Goal: Contribute content: Contribute content

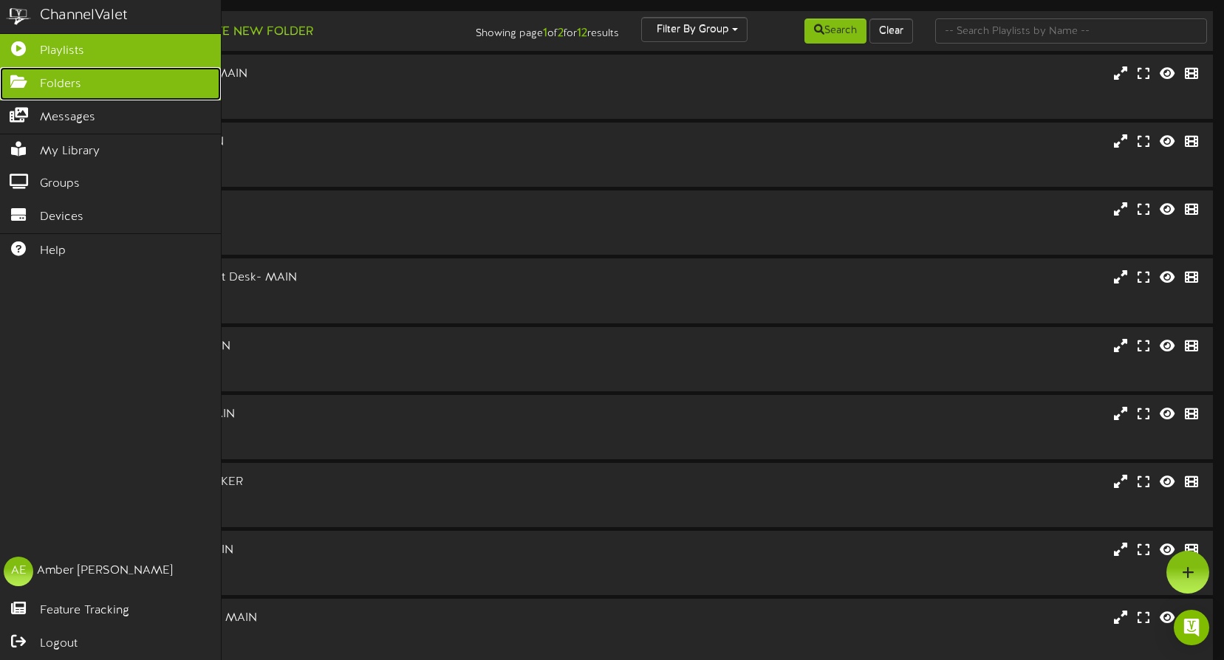
drag, startPoint x: 27, startPoint y: 80, endPoint x: 75, endPoint y: 86, distance: 48.4
click at [27, 80] on icon at bounding box center [18, 80] width 37 height 11
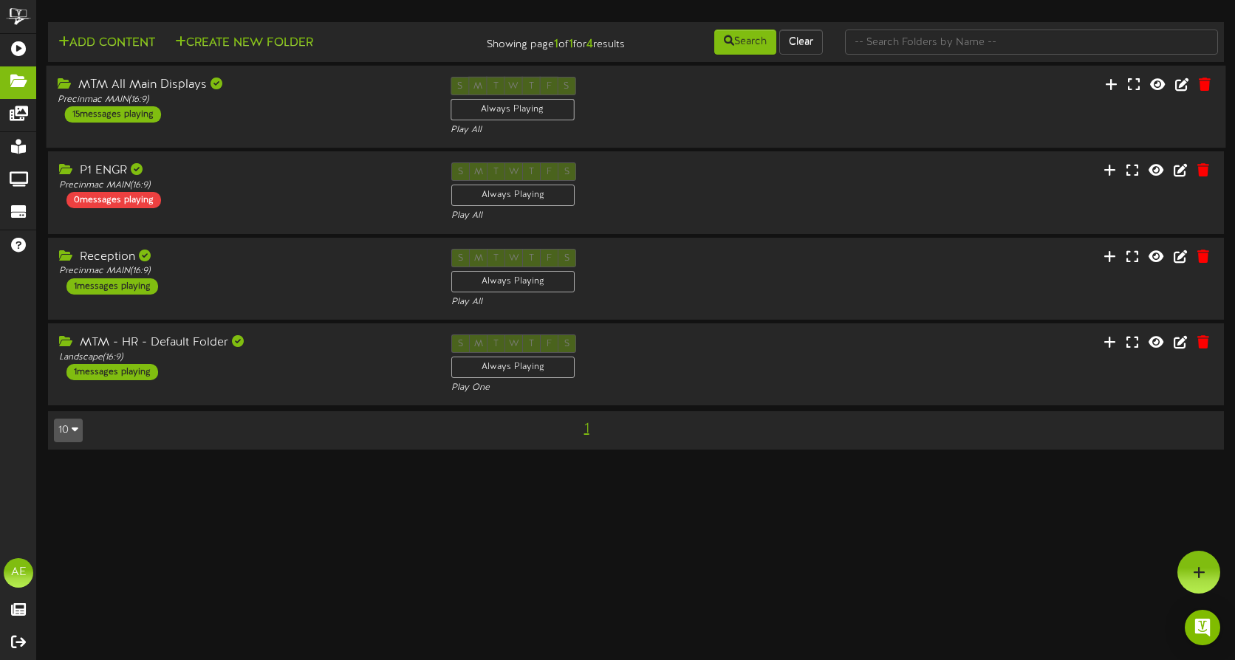
click at [288, 114] on div "MTM All Main Displays Precinmac MAIN ( 16:9 ) 15 messages playing" at bounding box center [243, 100] width 393 height 46
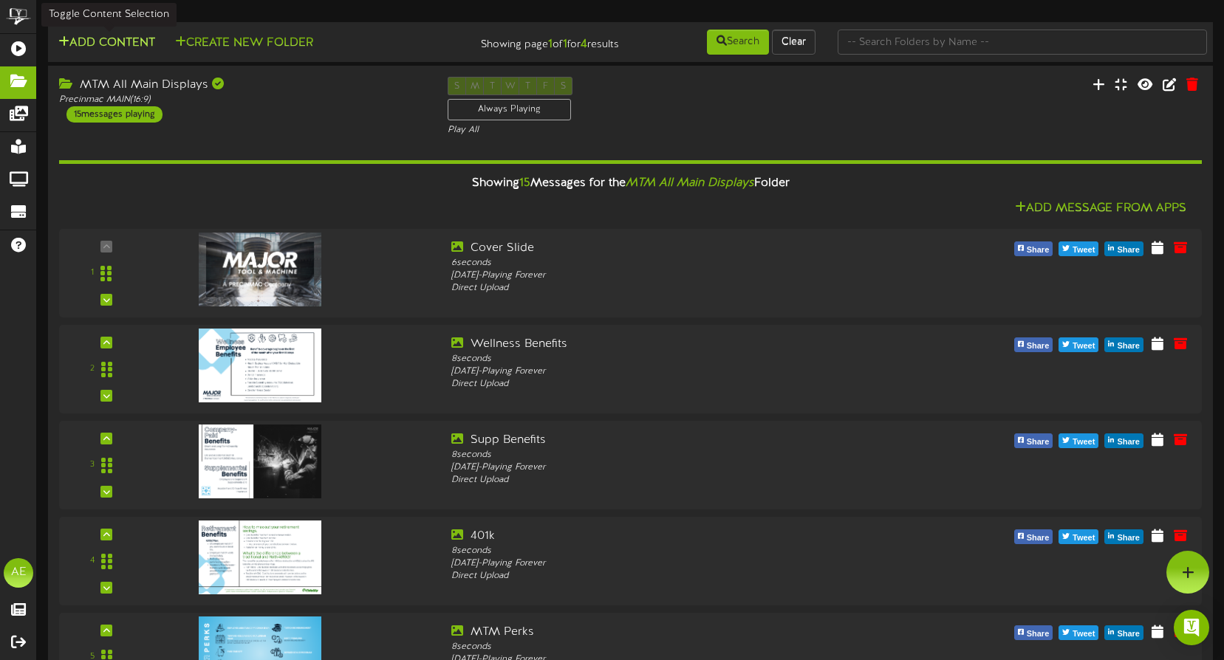
click at [103, 40] on button "Add Content" at bounding box center [107, 43] width 106 height 18
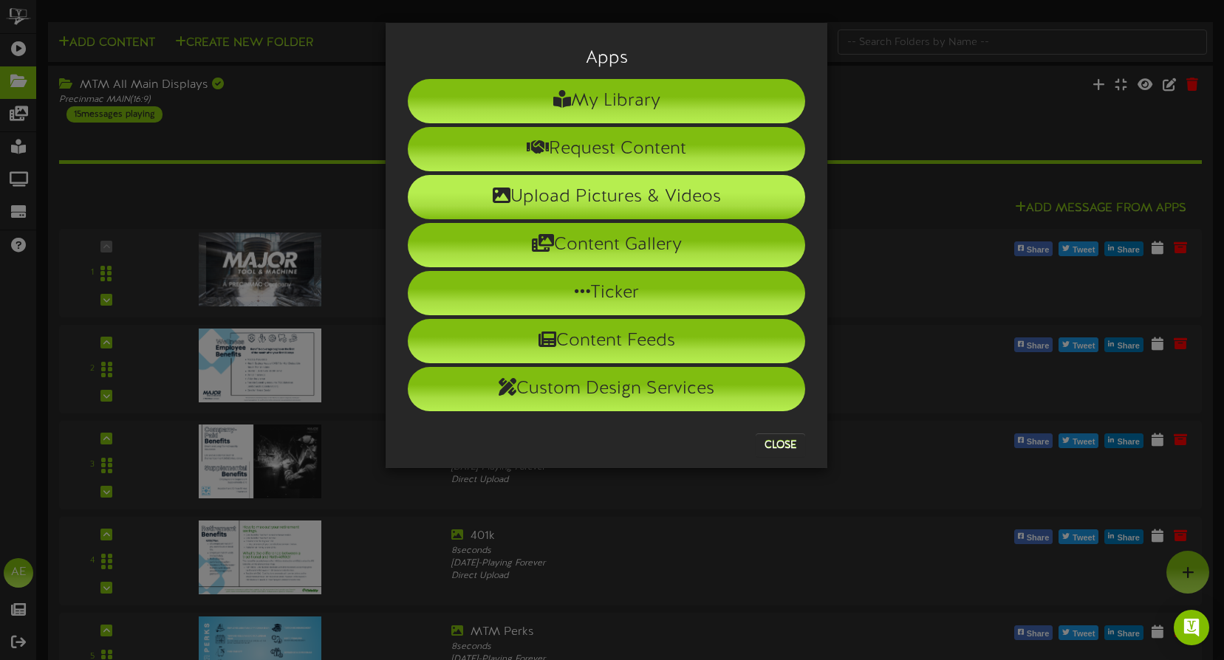
click at [538, 199] on li "Upload Pictures & Videos" at bounding box center [606, 197] width 397 height 44
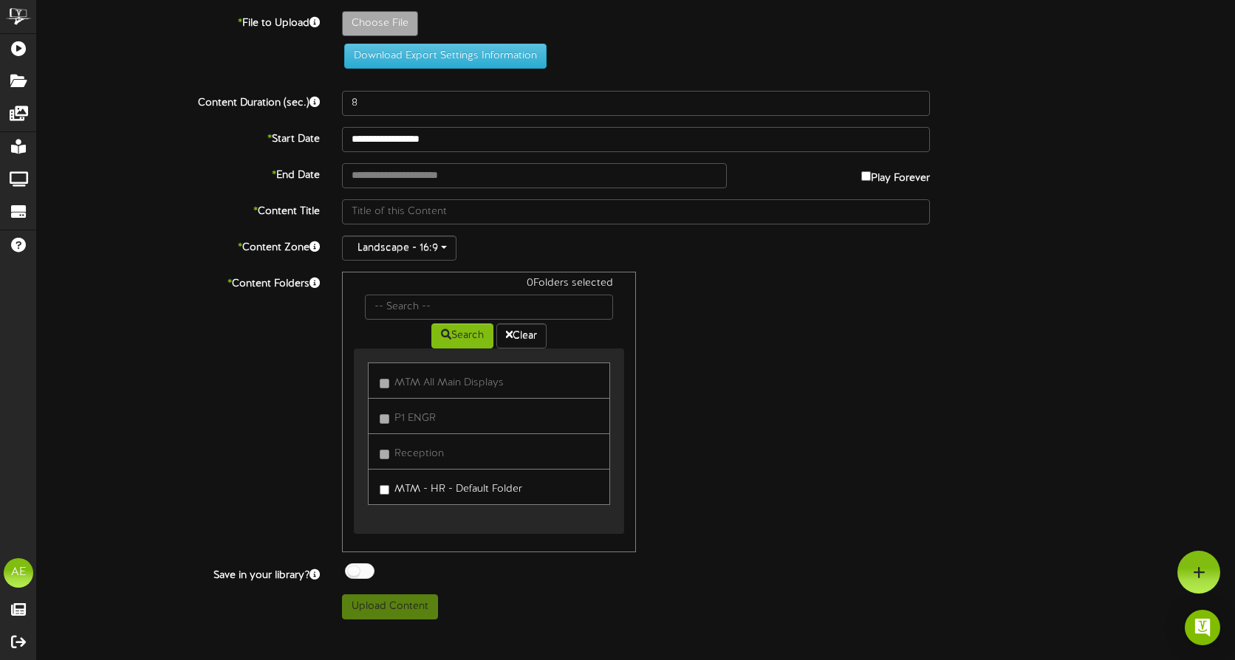
type input "**********"
type input "FluShot"
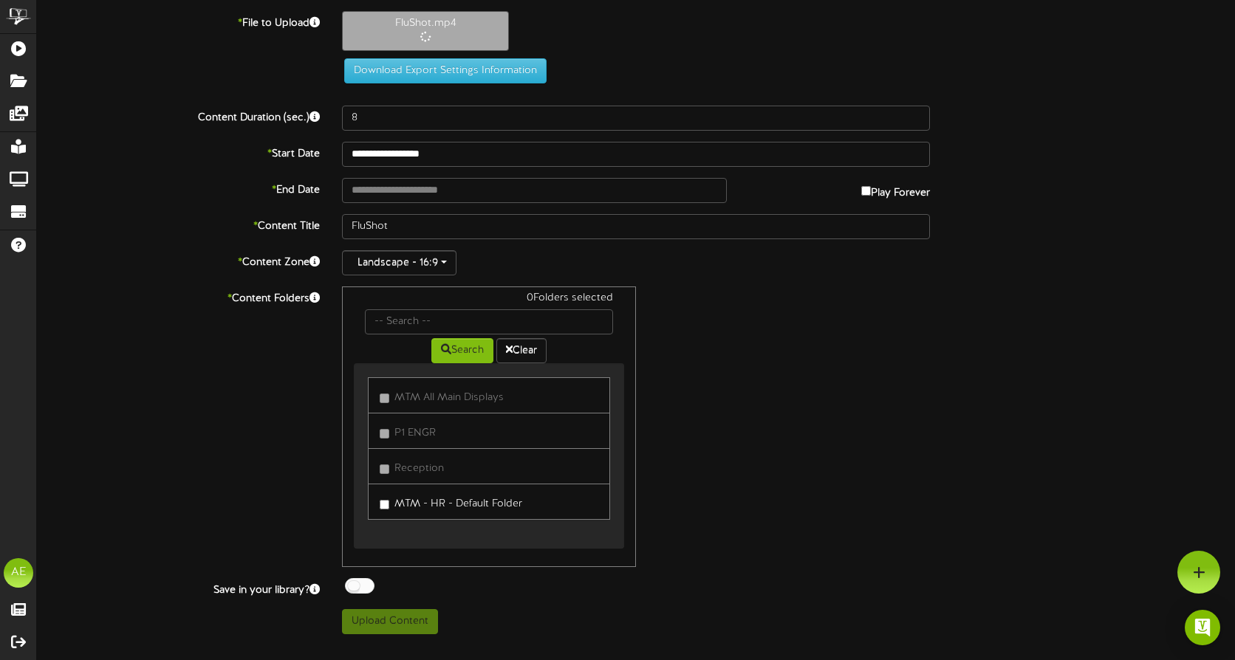
type input "12"
click at [443, 194] on input "text" at bounding box center [534, 190] width 385 height 25
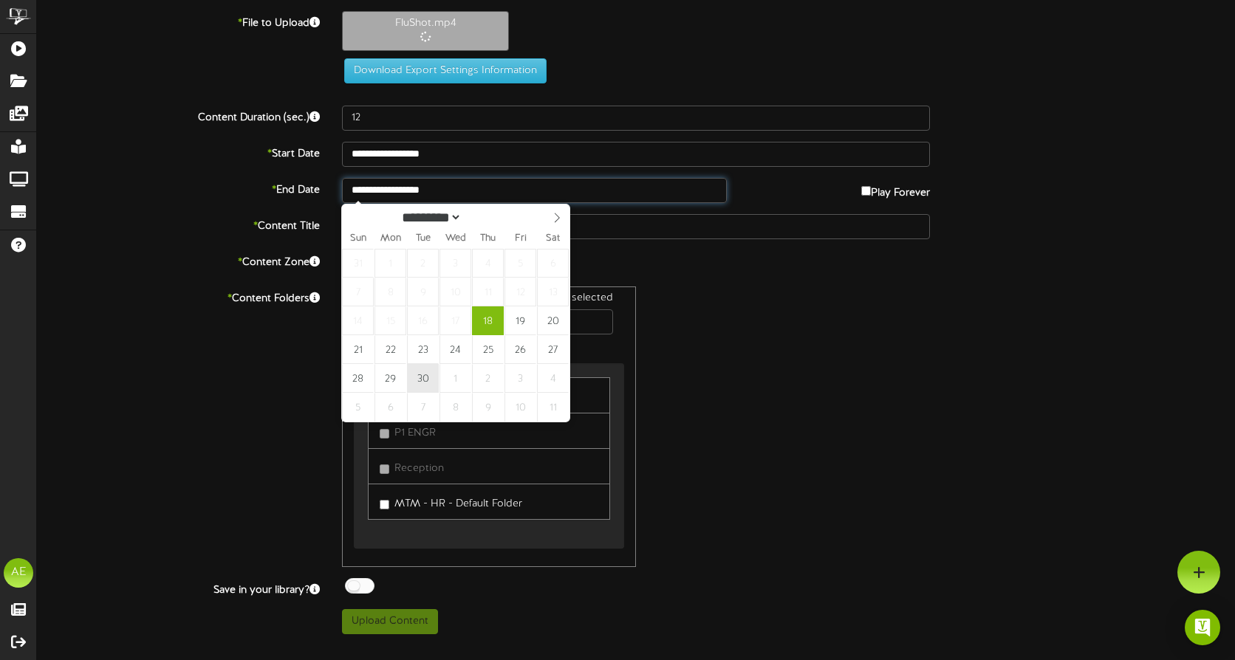
type input "**********"
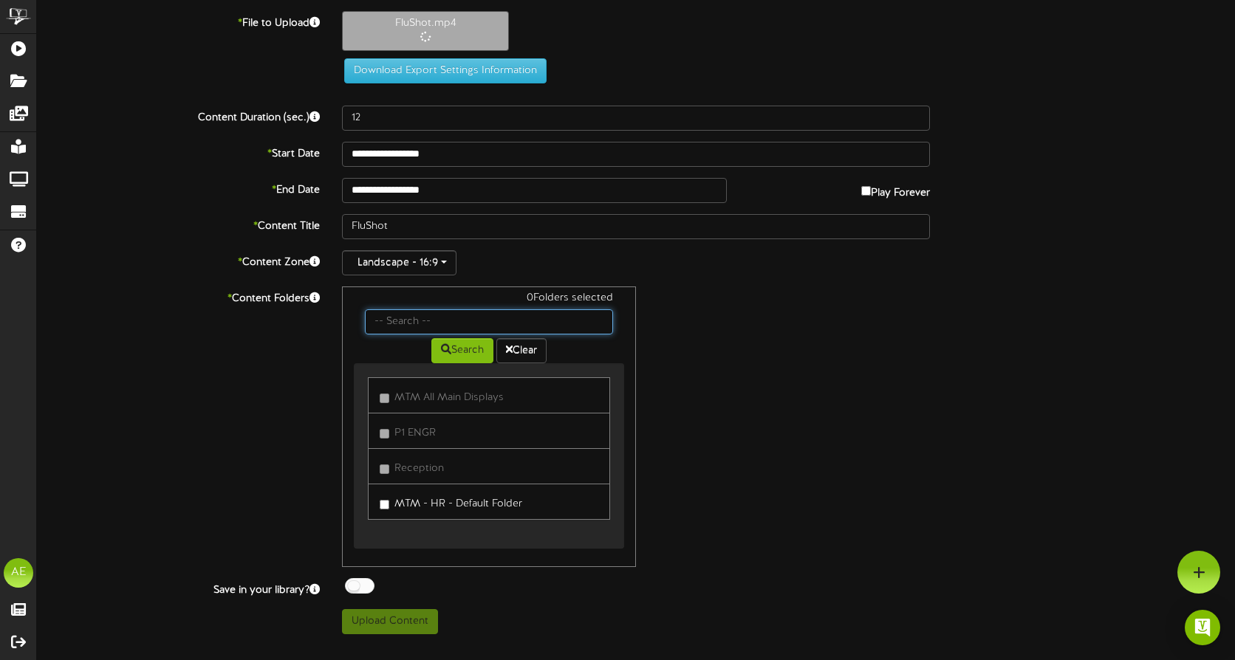
click at [489, 324] on input "text" at bounding box center [489, 321] width 248 height 25
click at [824, 341] on div "0 Folders selected Search Clear MTM All Main Displays" at bounding box center [636, 427] width 610 height 281
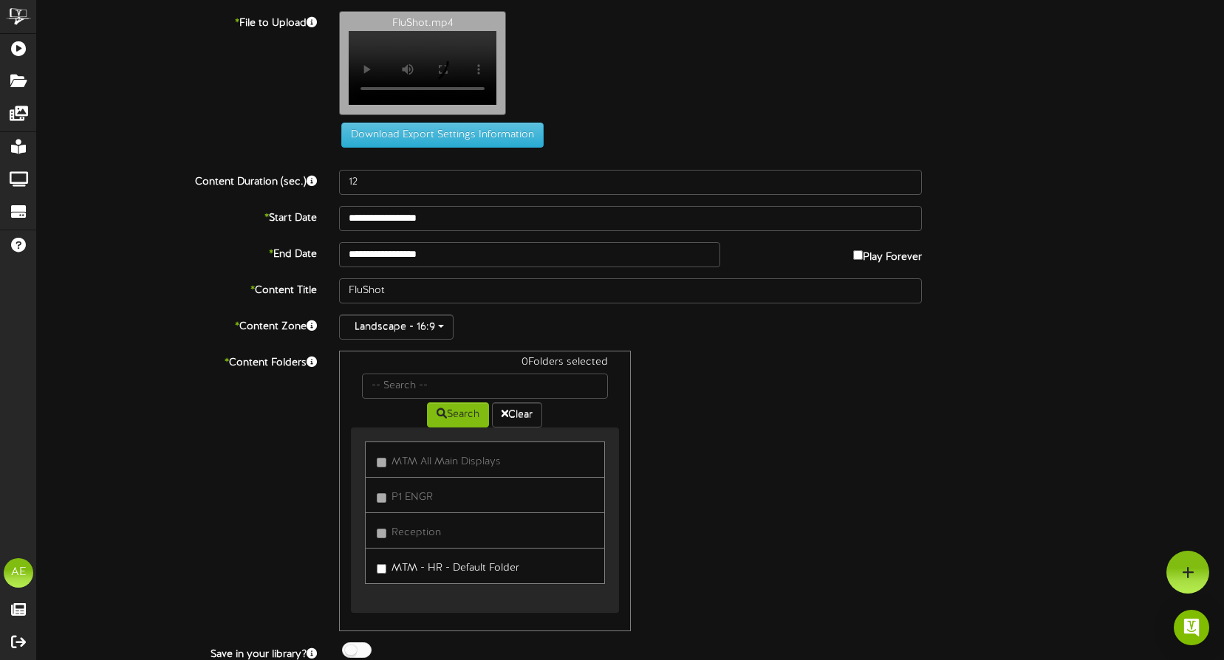
click at [472, 395] on div "0 Folders selected Search Clear MTM All Main Displays P1 ENGR" at bounding box center [484, 491] width 291 height 281
click at [451, 329] on button "Landscape - 16:9" at bounding box center [396, 327] width 114 height 25
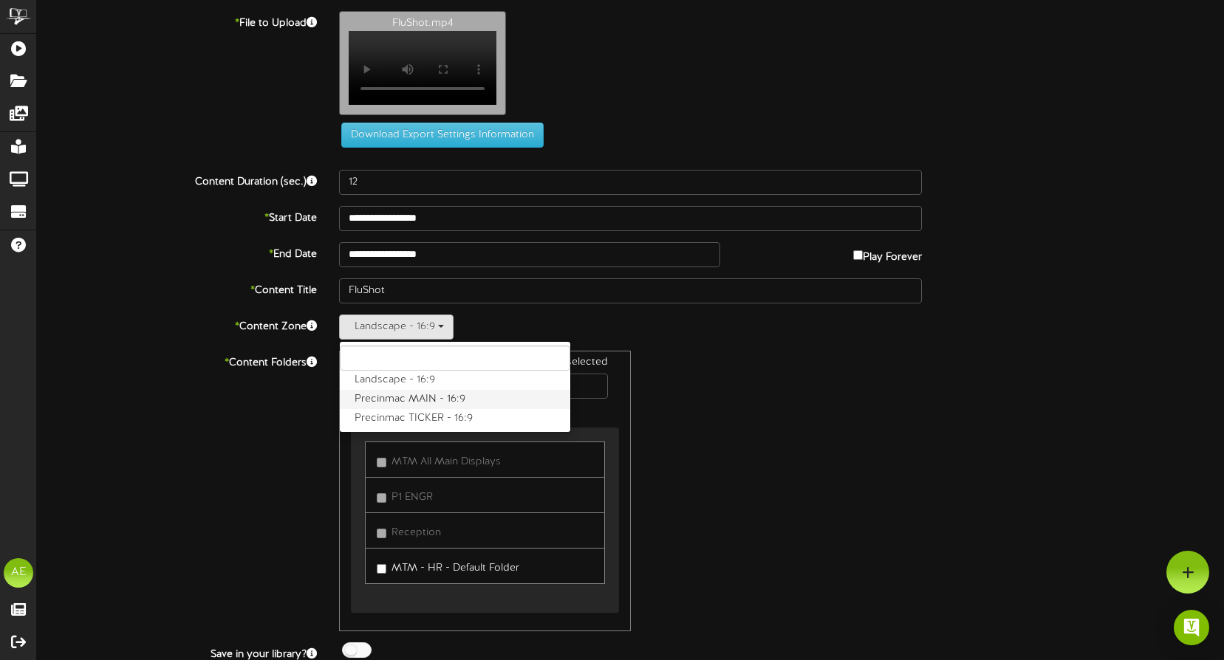
click at [423, 406] on label "Precinmac MAIN - 16:9" at bounding box center [455, 399] width 230 height 19
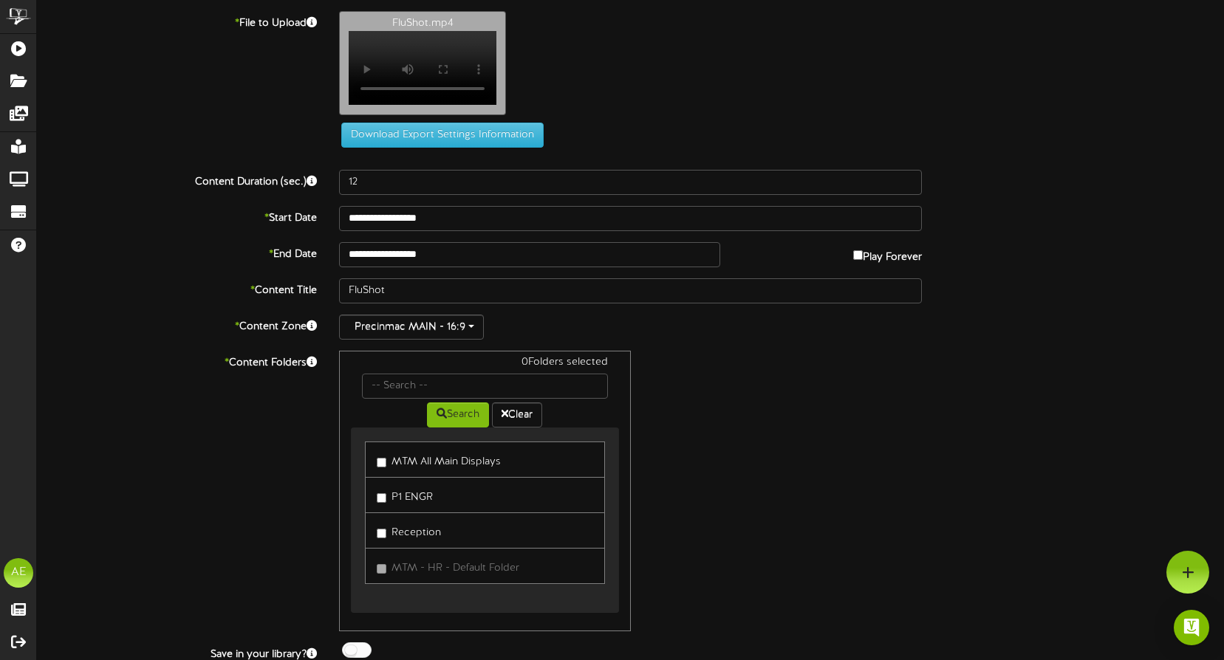
click at [744, 403] on div "0 Folders selected Search Clear MTM All Main Displays P1 ENGR Reception" at bounding box center [630, 491] width 605 height 281
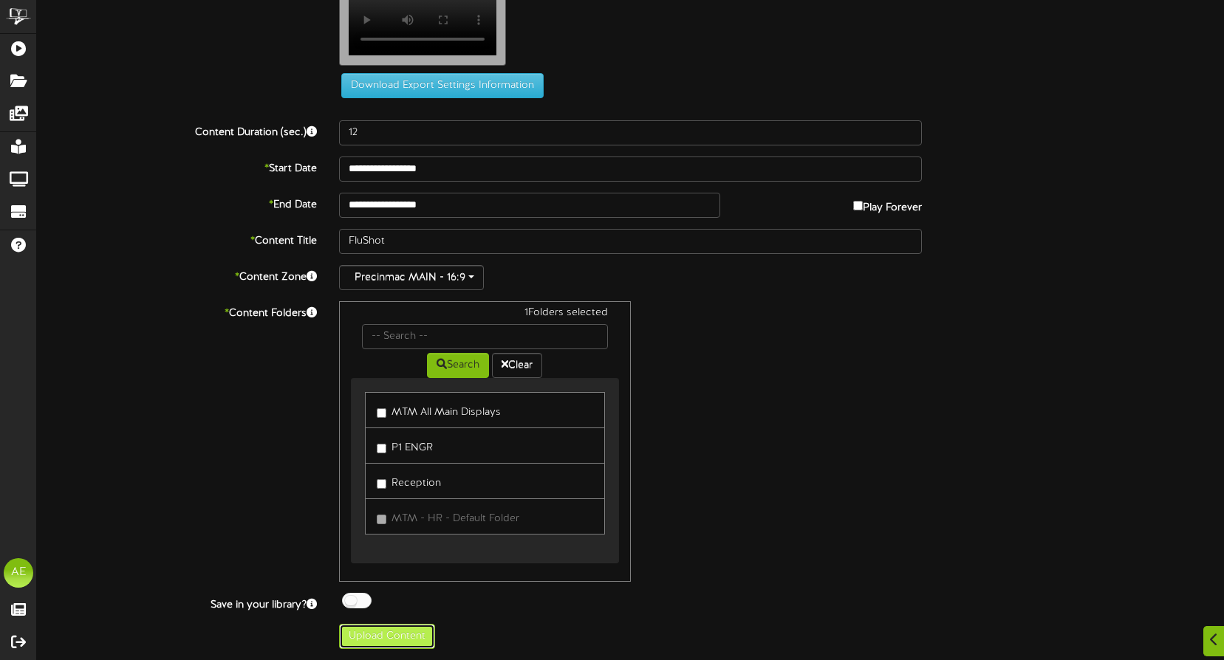
click at [386, 640] on button "Upload Content" at bounding box center [387, 636] width 96 height 25
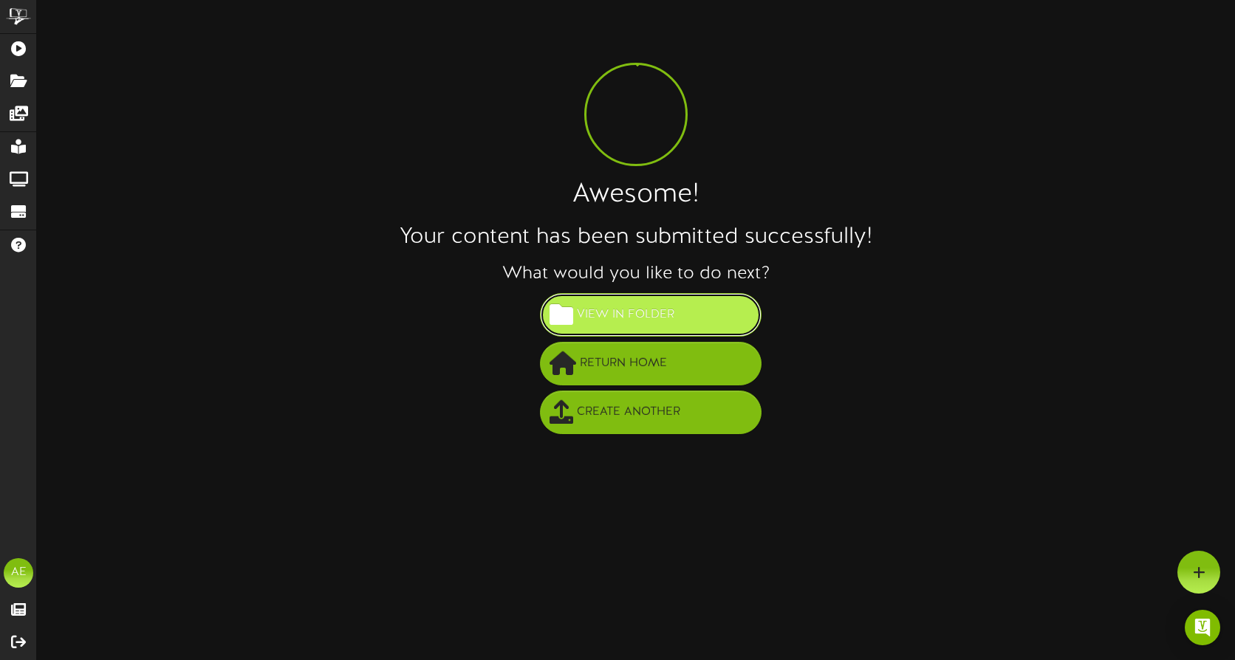
click at [714, 310] on button "View in Folder" at bounding box center [651, 315] width 222 height 44
